Goal: Information Seeking & Learning: Understand process/instructions

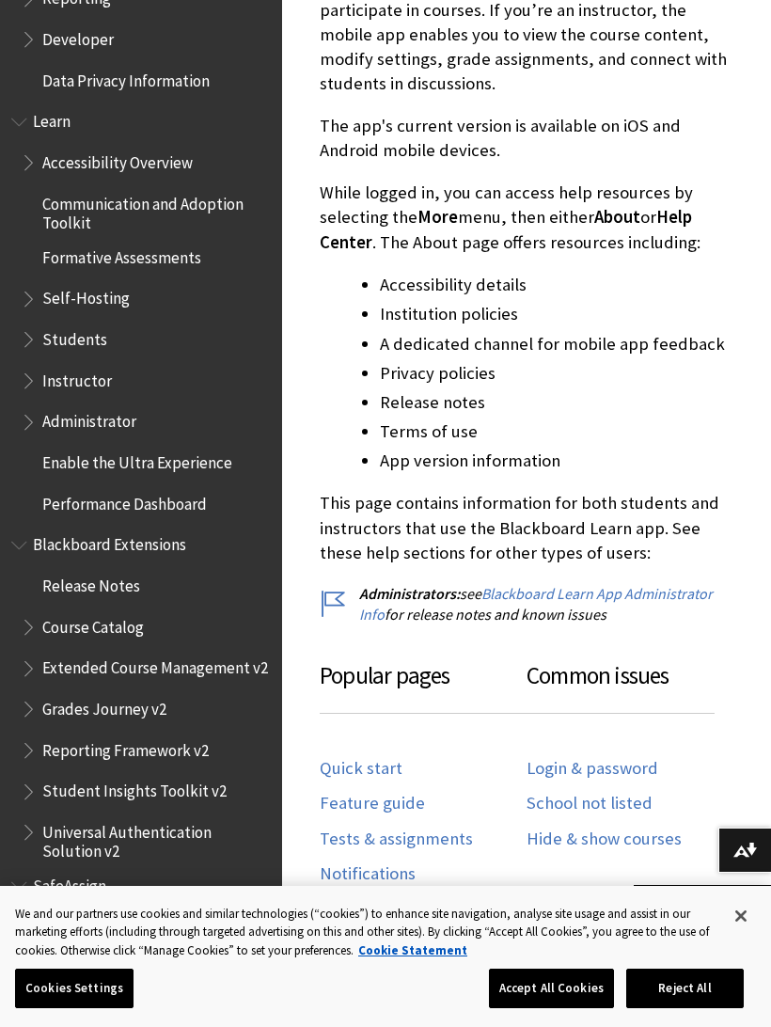
scroll to position [1514, 0]
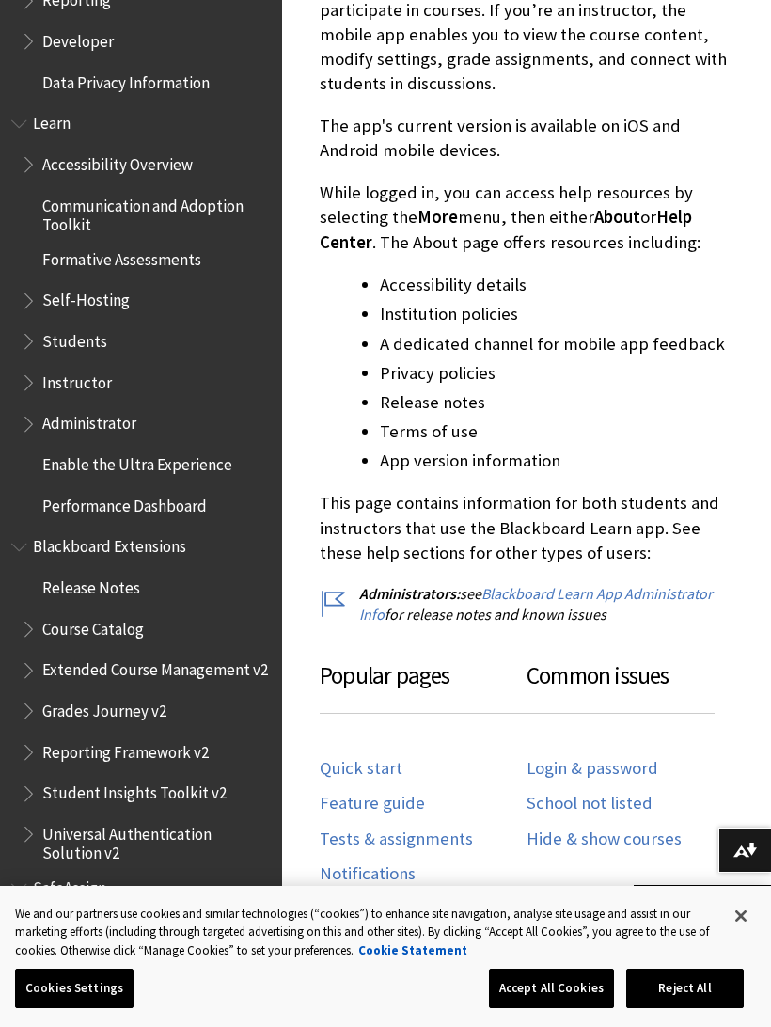
click at [665, 737] on div "Login & password School not listed Hide & show courses" at bounding box center [630, 800] width 207 height 126
click at [616, 762] on link "Login & password" at bounding box center [593, 769] width 132 height 22
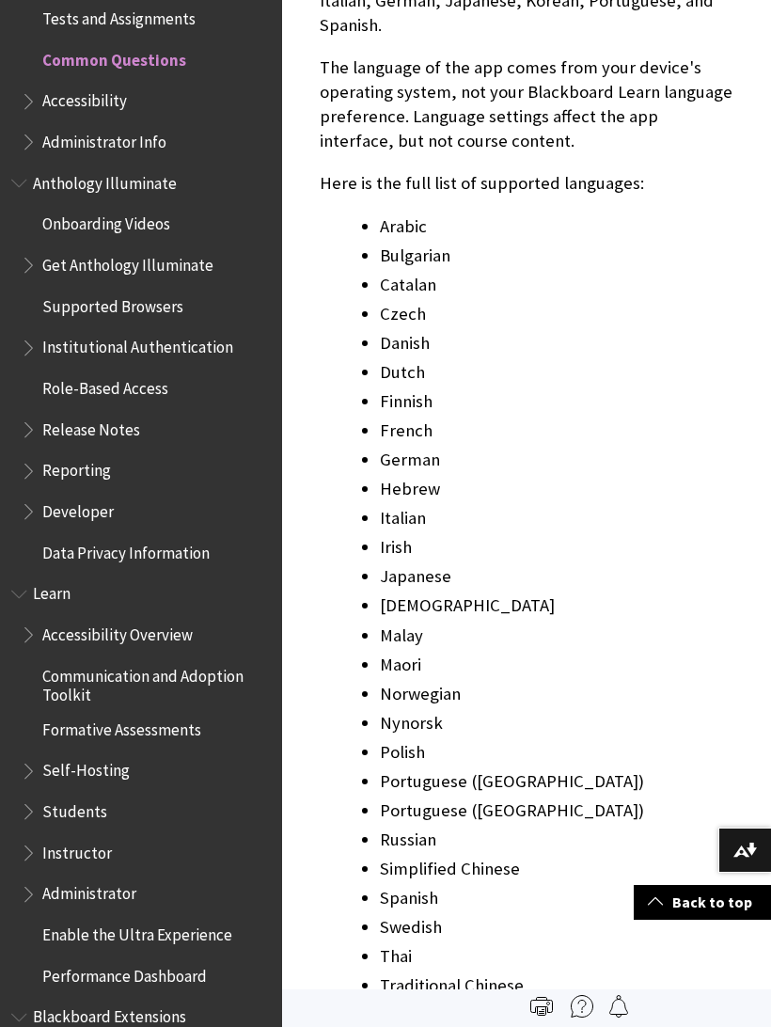
scroll to position [2426, 0]
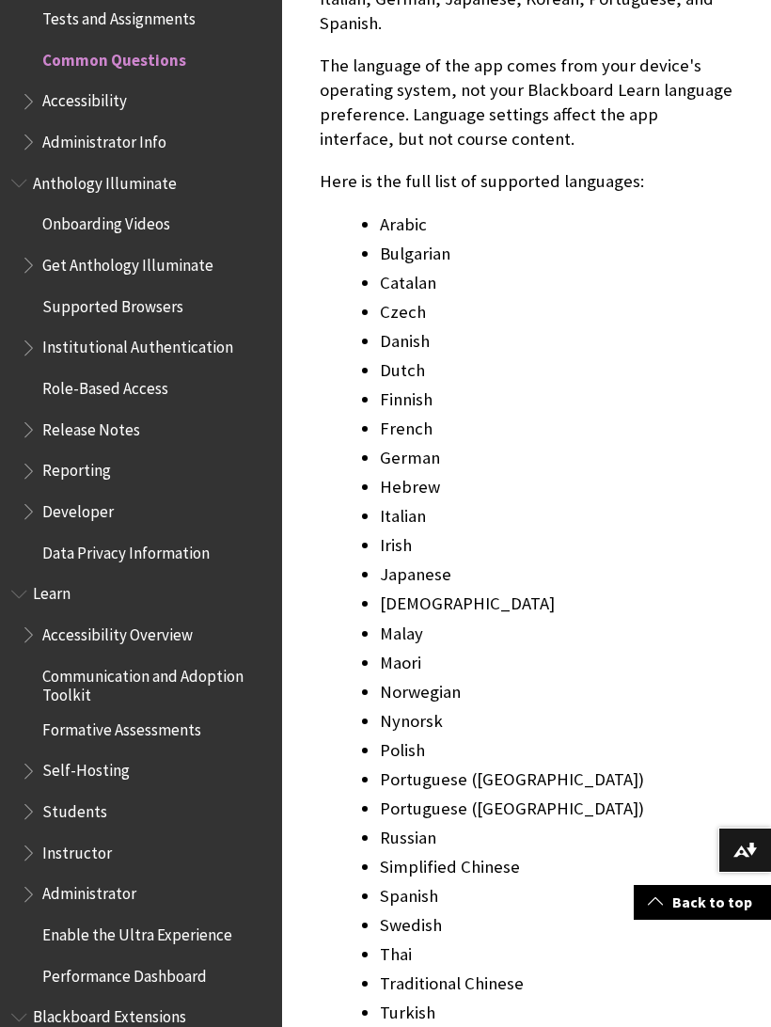
click at [415, 212] on li "Arabic" at bounding box center [557, 225] width 354 height 26
click at [401, 212] on li "Arabic" at bounding box center [557, 225] width 354 height 26
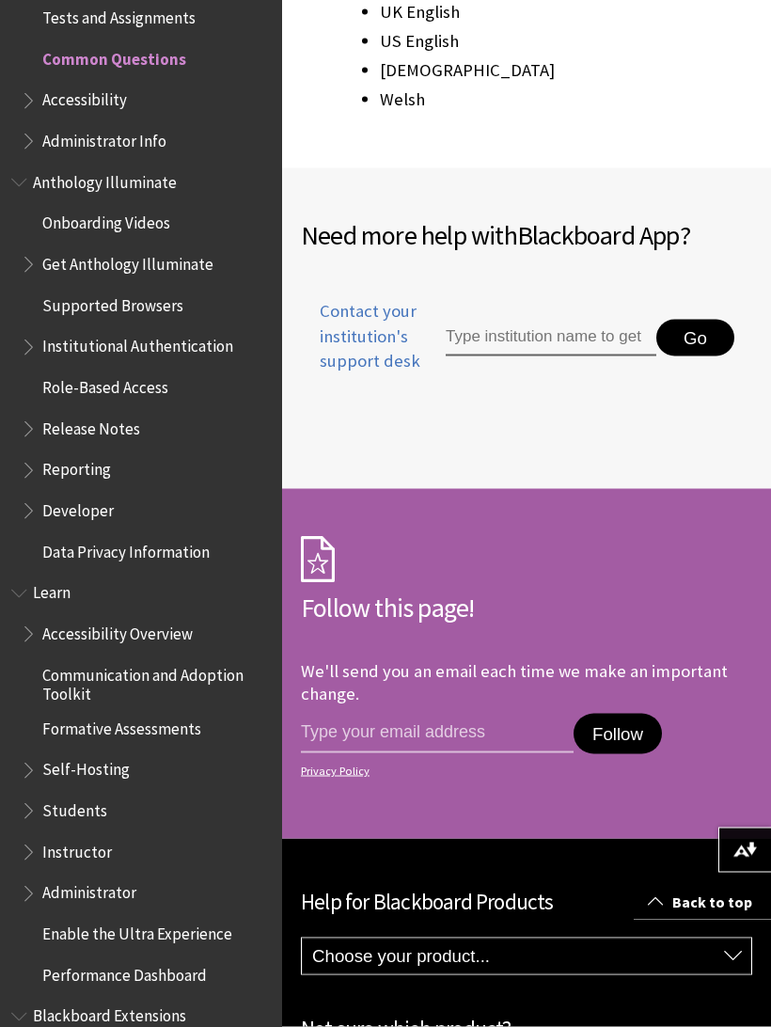
click at [581, 320] on input "Type institution name to get support" at bounding box center [551, 339] width 211 height 38
type input "Arabica"
click at [749, 706] on div "Follow Privacy Policy" at bounding box center [526, 749] width 451 height 87
click at [697, 320] on button "Go" at bounding box center [696, 339] width 78 height 38
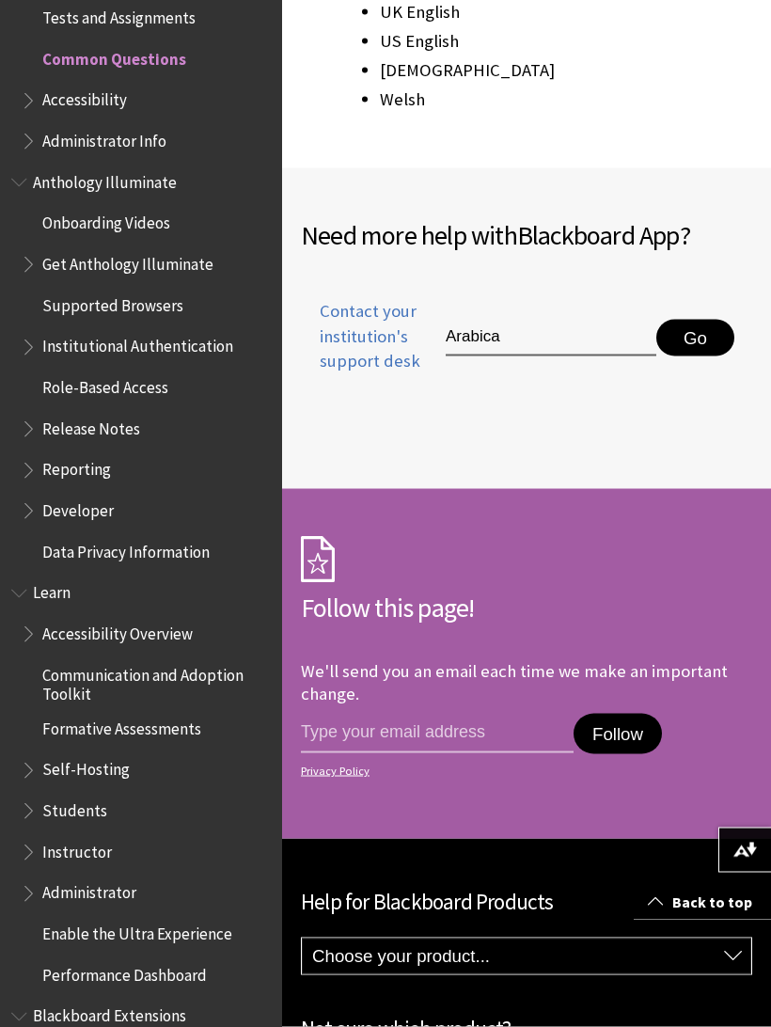
scroll to position [3457, 0]
click at [706, 319] on button "Go" at bounding box center [696, 338] width 78 height 38
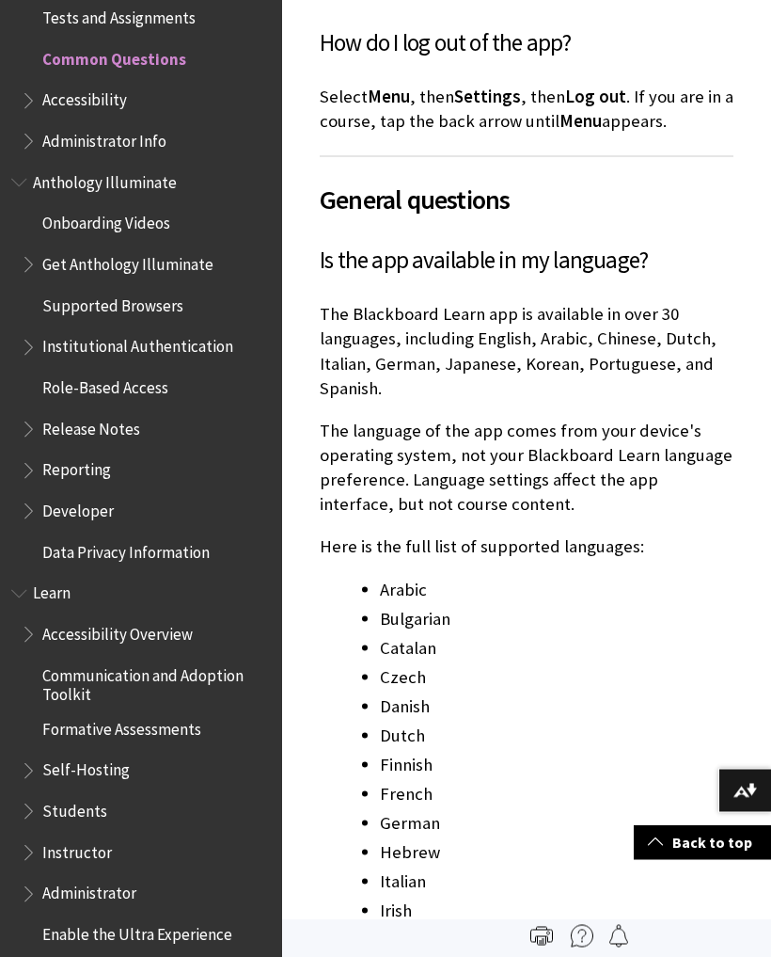
scroll to position [2053, 0]
